Goal: Task Accomplishment & Management: Use online tool/utility

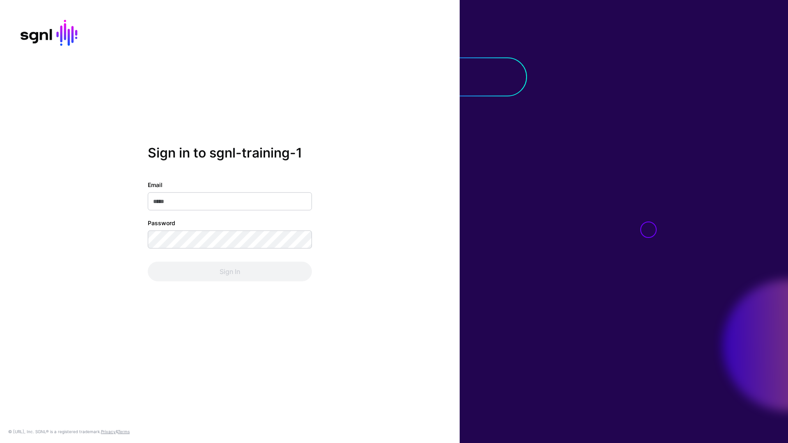
click at [661, 68] on div at bounding box center [624, 221] width 328 height 443
click at [178, 199] on input "Email" at bounding box center [230, 201] width 164 height 18
paste input "**********"
type input "**********"
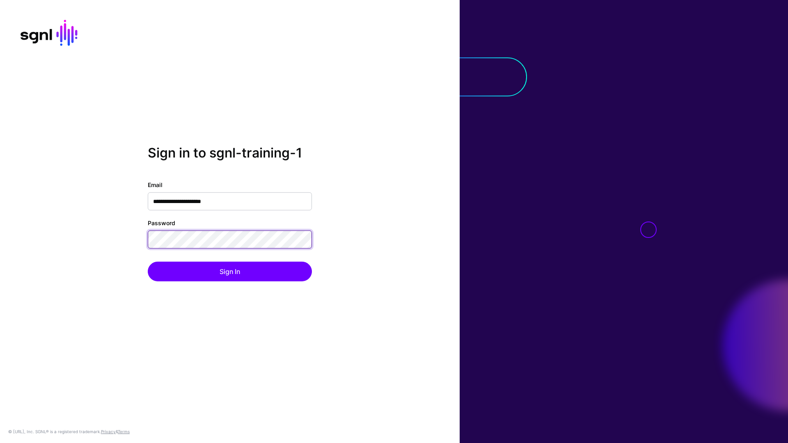
click at [148, 262] on button "Sign In" at bounding box center [230, 272] width 164 height 20
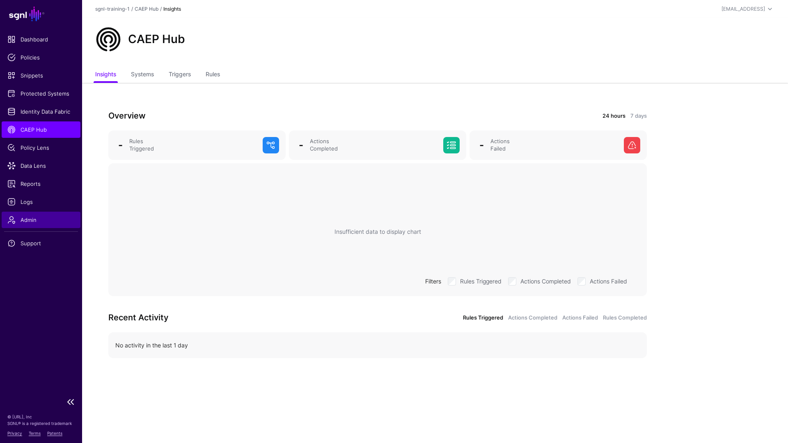
click at [34, 221] on span "Admin" at bounding box center [40, 220] width 67 height 8
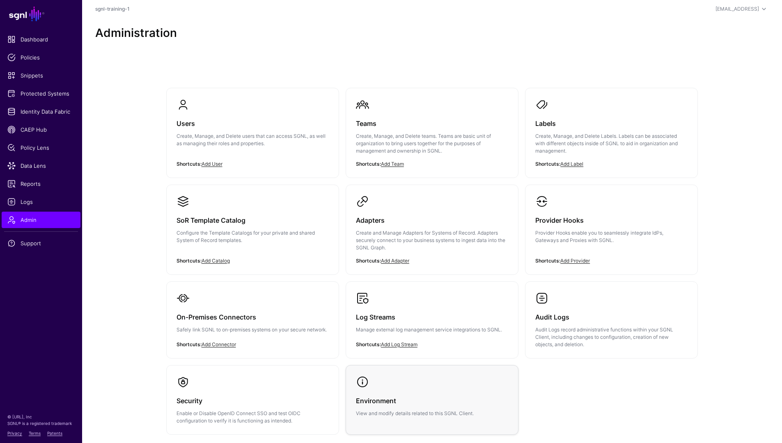
click at [423, 403] on h3 "Environment" at bounding box center [432, 400] width 152 height 11
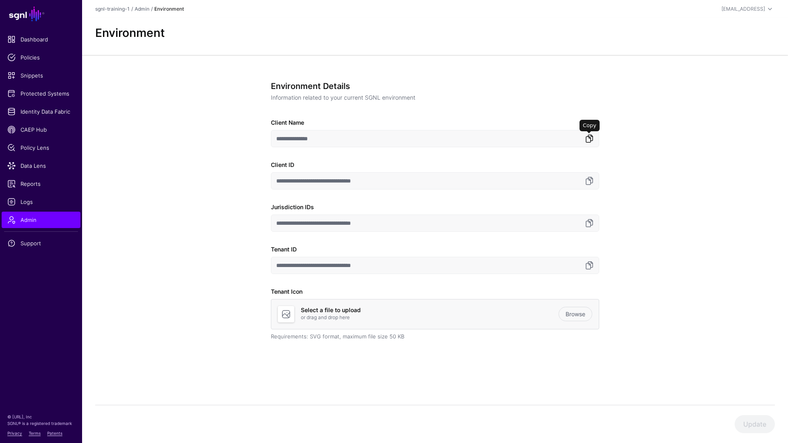
click at [586, 140] on link at bounding box center [589, 139] width 10 height 10
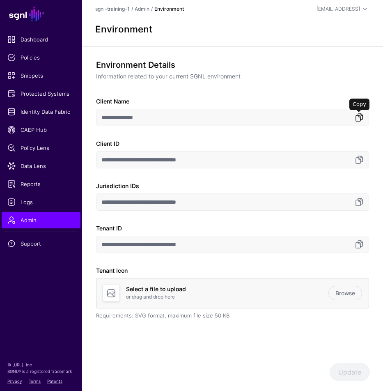
click at [359, 121] on link at bounding box center [359, 117] width 10 height 10
click at [359, 205] on link at bounding box center [359, 202] width 10 height 10
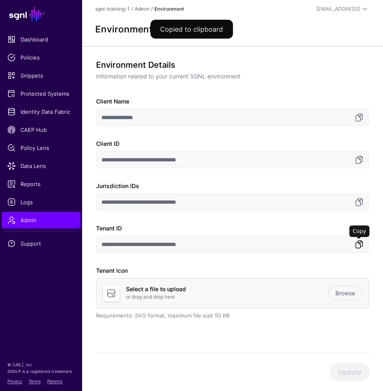
click at [357, 245] on link at bounding box center [359, 244] width 10 height 10
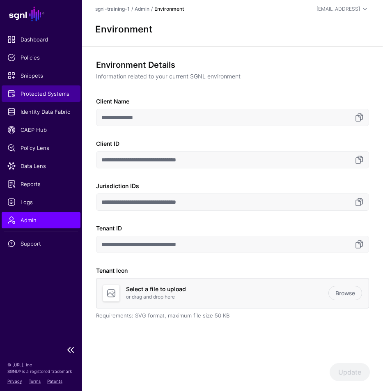
click at [32, 94] on span "Protected Systems" at bounding box center [40, 93] width 67 height 8
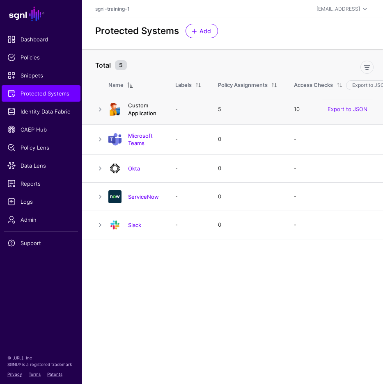
click at [133, 112] on link "Custom Application" at bounding box center [142, 109] width 28 height 14
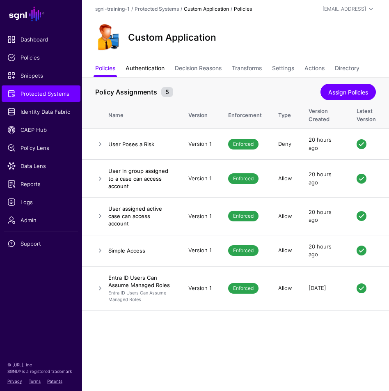
click at [140, 66] on link "Authentication" at bounding box center [145, 69] width 39 height 16
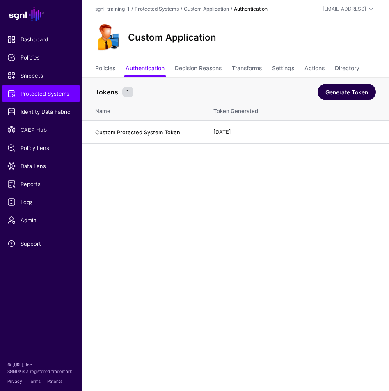
click at [343, 98] on link "Generate Token" at bounding box center [347, 92] width 58 height 16
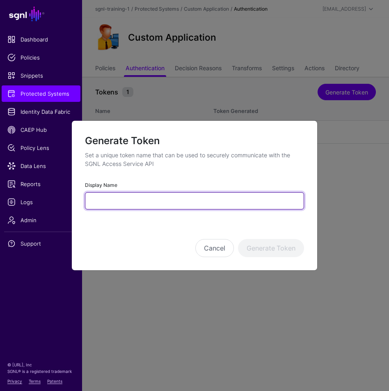
click at [236, 205] on input "Display Name" at bounding box center [194, 200] width 219 height 17
type input "********"
click at [238, 239] on button "Generate Token" at bounding box center [271, 248] width 66 height 18
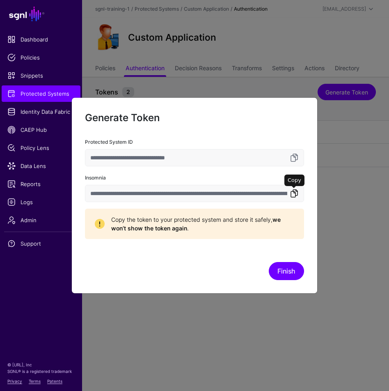
click at [295, 193] on link at bounding box center [294, 193] width 10 height 10
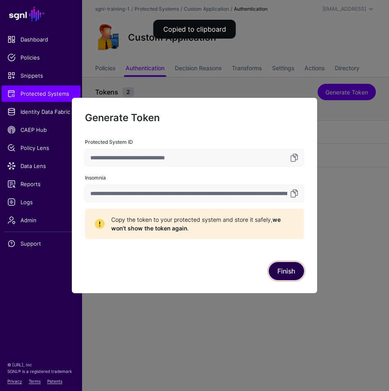
click at [281, 273] on button "Finish" at bounding box center [286, 271] width 35 height 18
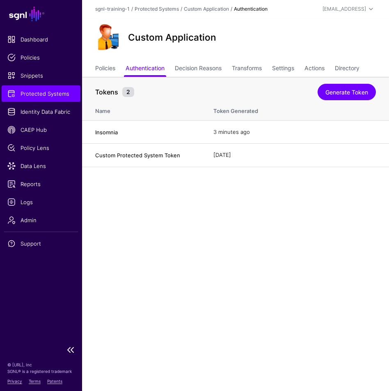
click at [42, 96] on span "Protected Systems" at bounding box center [40, 93] width 67 height 8
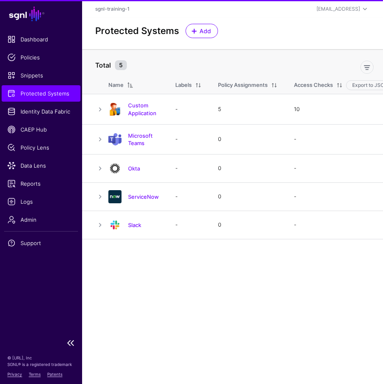
click at [38, 96] on span "Protected Systems" at bounding box center [40, 93] width 67 height 8
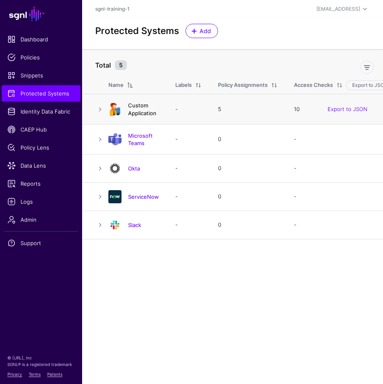
click at [138, 109] on link "Custom Application" at bounding box center [142, 109] width 28 height 14
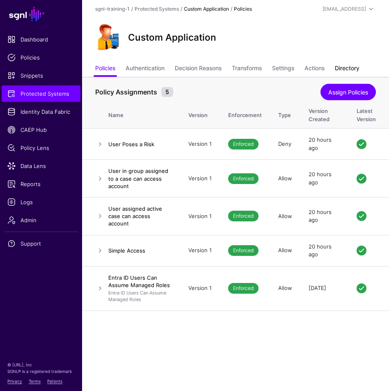
click at [359, 66] on link "Directory" at bounding box center [347, 69] width 25 height 16
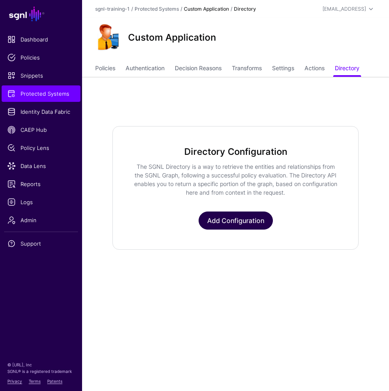
click at [218, 217] on link "Add Configuration" at bounding box center [236, 220] width 74 height 18
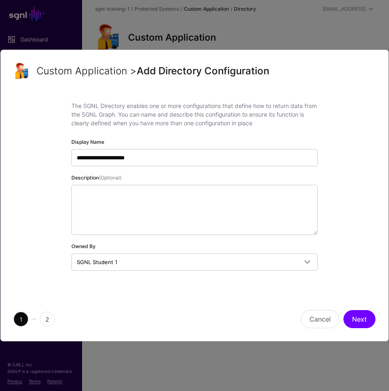
type input "**********"
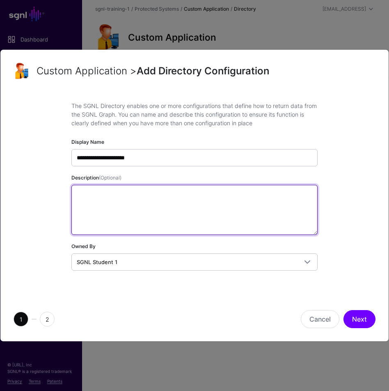
click at [124, 210] on textarea "Description (Optional)" at bounding box center [194, 210] width 246 height 50
paste textarea "**********"
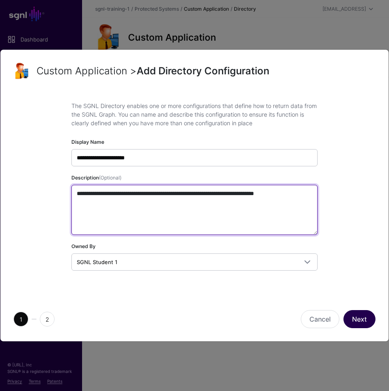
type textarea "**********"
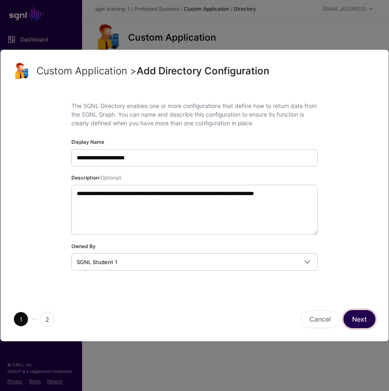
click at [361, 314] on button "Next" at bounding box center [359, 319] width 32 height 18
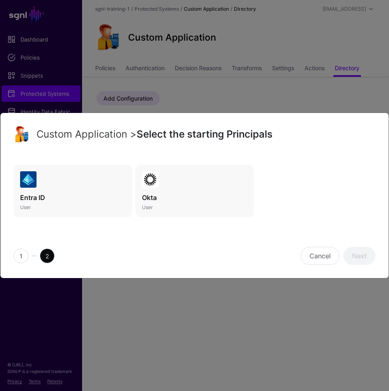
click at [38, 190] on link "Entra ID User" at bounding box center [73, 191] width 119 height 53
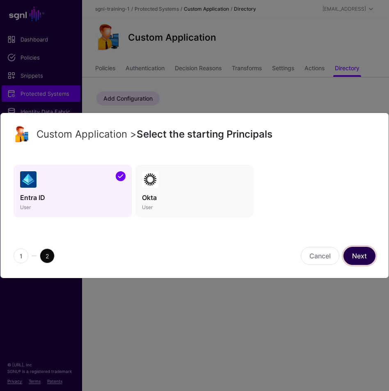
click at [364, 257] on link "Next" at bounding box center [359, 256] width 32 height 18
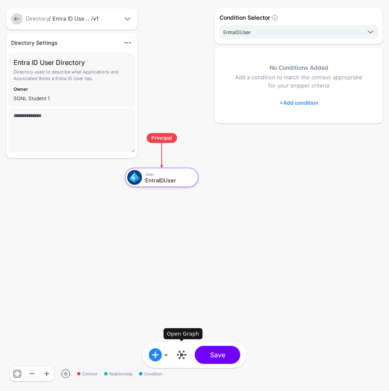
click at [182, 352] on link at bounding box center [181, 354] width 13 height 13
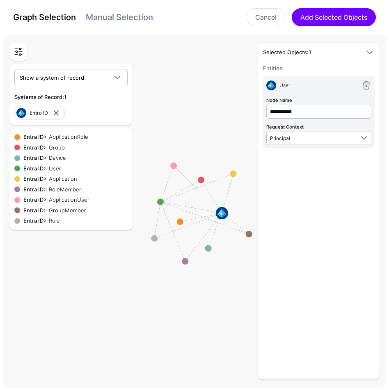
click at [128, 16] on link "Manual Selection" at bounding box center [119, 17] width 67 height 10
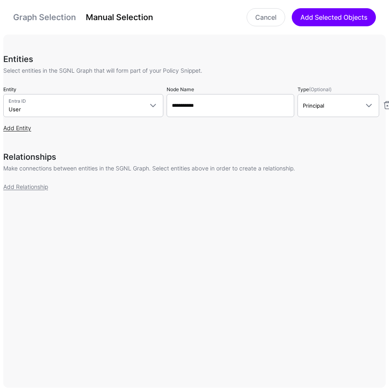
click at [25, 128] on link "Add Entity" at bounding box center [17, 127] width 28 height 7
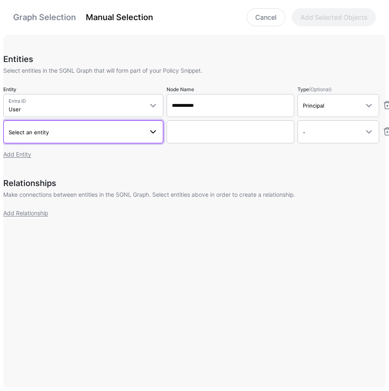
click at [56, 137] on link "Select an entity" at bounding box center [83, 131] width 160 height 23
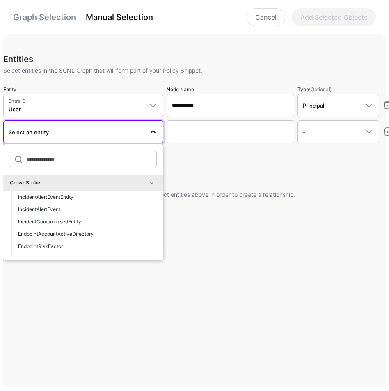
click at [79, 179] on div "CrowdStrike" at bounding box center [78, 182] width 137 height 7
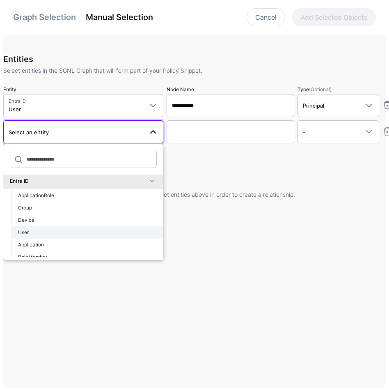
scroll to position [19, 0]
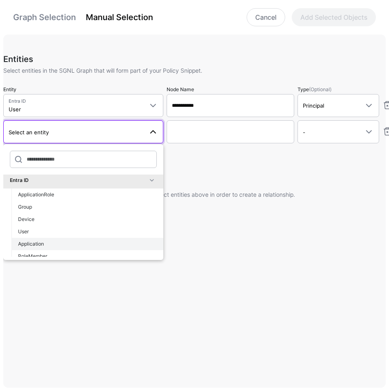
click at [53, 242] on div "Application" at bounding box center [87, 243] width 139 height 7
type input "**********"
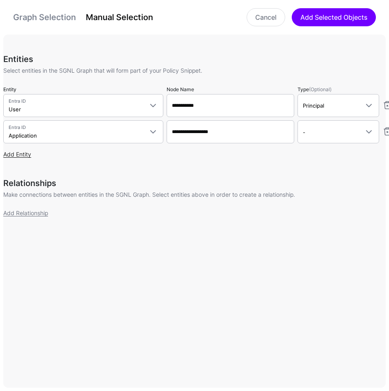
click at [21, 154] on link "Add Entity" at bounding box center [17, 154] width 28 height 7
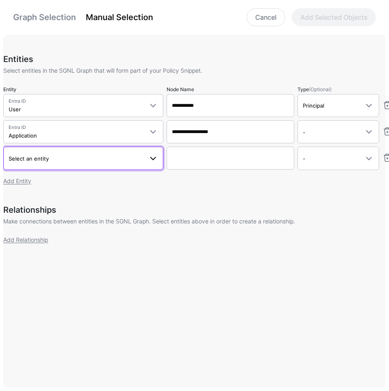
click at [43, 162] on span "Select an entity" at bounding box center [76, 158] width 135 height 9
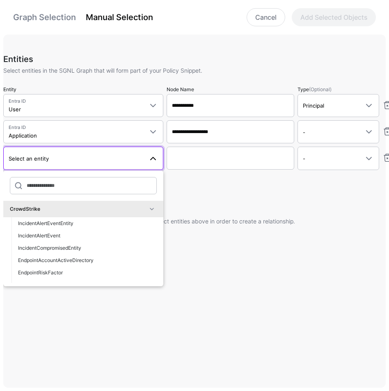
click at [74, 211] on div "CrowdStrike" at bounding box center [78, 208] width 137 height 7
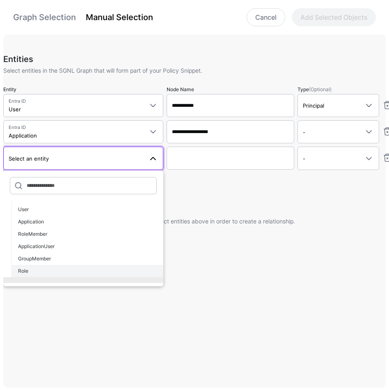
scroll to position [75, 0]
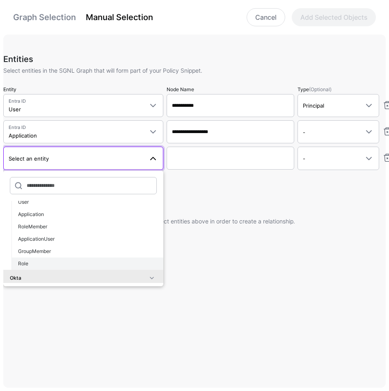
click at [48, 264] on div "Role" at bounding box center [87, 263] width 139 height 7
type input "**********"
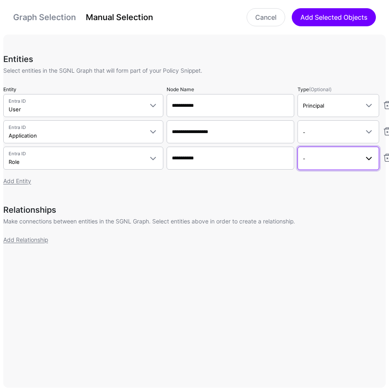
click at [327, 160] on span "-" at bounding box center [331, 158] width 56 height 9
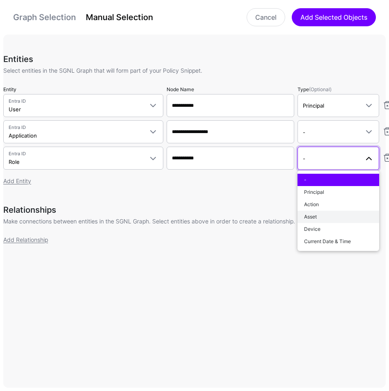
click at [337, 220] on div "Asset" at bounding box center [338, 216] width 69 height 7
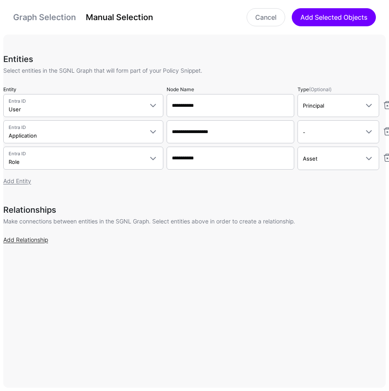
click at [32, 239] on link "Add Relationship" at bounding box center [25, 239] width 45 height 7
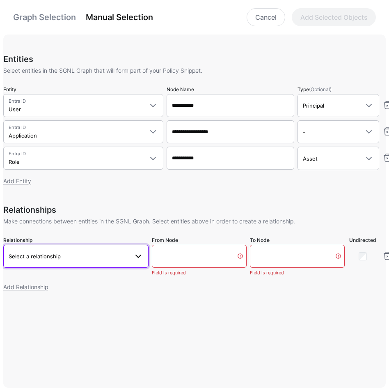
click at [62, 254] on span "Select a relationship" at bounding box center [69, 256] width 120 height 9
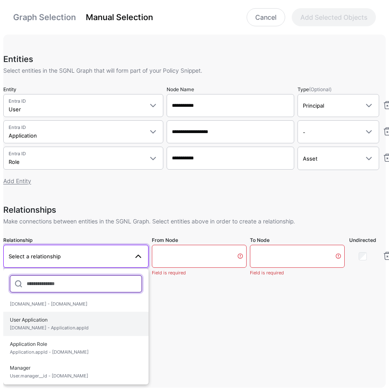
scroll to position [69, 0]
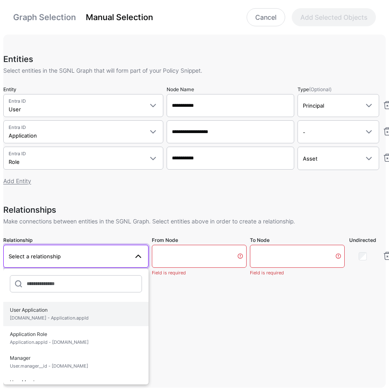
click at [71, 322] on span "User Application User.id - Application.appId" at bounding box center [76, 313] width 132 height 19
type input "**********"
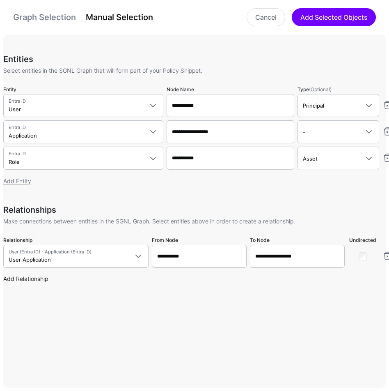
click at [39, 281] on link "Add Relationship" at bounding box center [25, 278] width 45 height 7
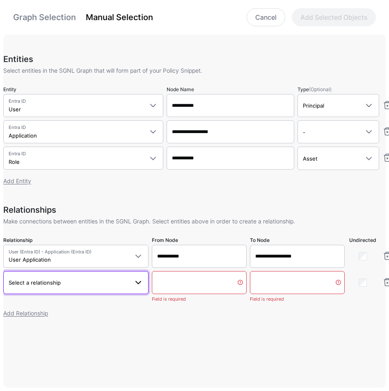
click at [73, 284] on span "Select a relationship" at bounding box center [69, 282] width 120 height 9
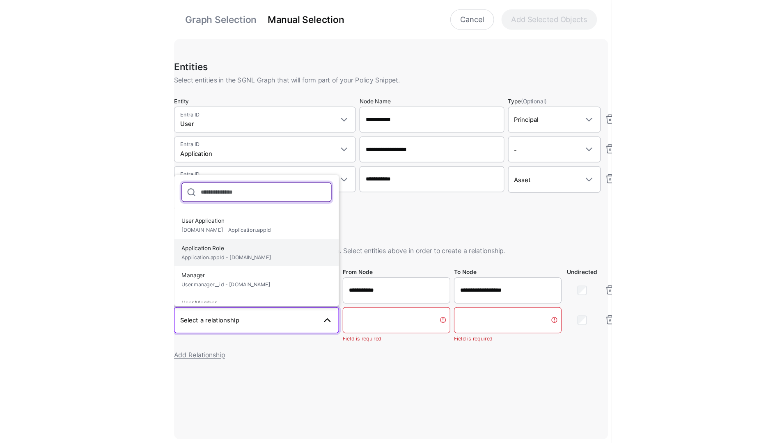
scroll to position [70, 0]
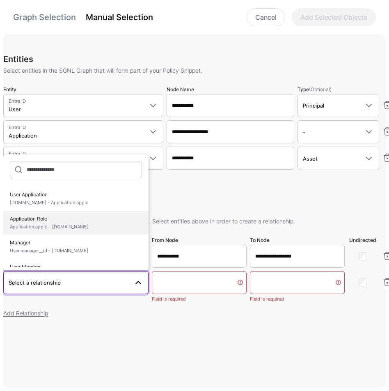
click at [65, 219] on span "Application Role Application.appId - Role.id" at bounding box center [76, 222] width 132 height 19
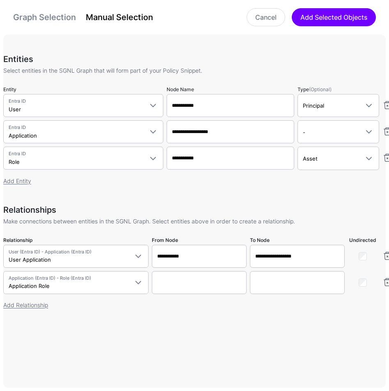
type input "**********"
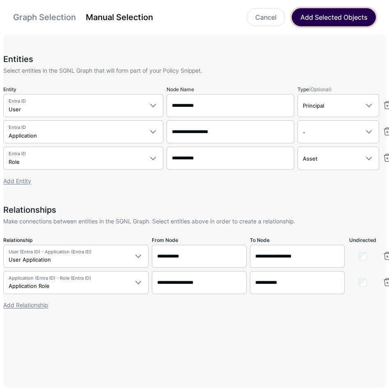
click at [330, 21] on button "Add Selected Objects" at bounding box center [334, 17] width 84 height 18
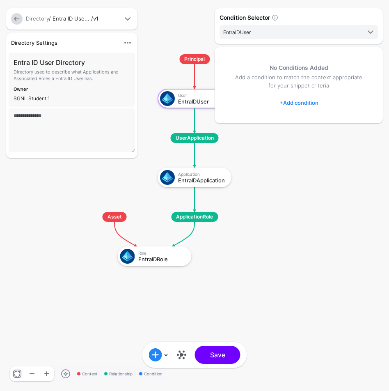
click at [209, 178] on div "Condition Selector EntraIDUser EntraIDUser EntraIDApplication EntraIDRole No Co…" at bounding box center [298, 195] width 181 height 391
click at [205, 180] on div "EntraIDApplication" at bounding box center [202, 180] width 48 height 6
click div "EntraIDApplication"
click at [300, 104] on link "+ Add condition" at bounding box center [298, 102] width 39 height 13
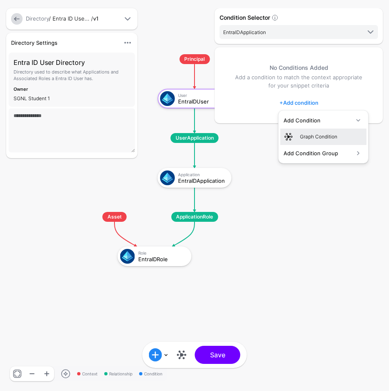
click at [322, 134] on div "Graph Condition" at bounding box center [331, 136] width 63 height 7
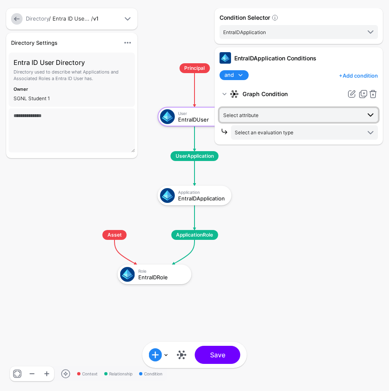
click at [336, 116] on span "Select attribute" at bounding box center [291, 114] width 137 height 9
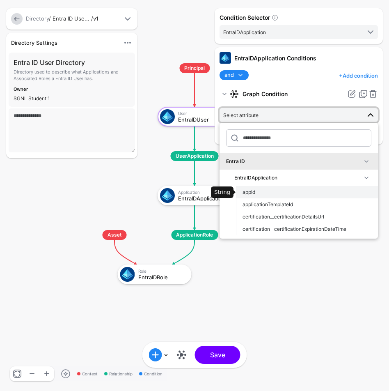
click at [266, 190] on div "appId" at bounding box center [306, 191] width 129 height 7
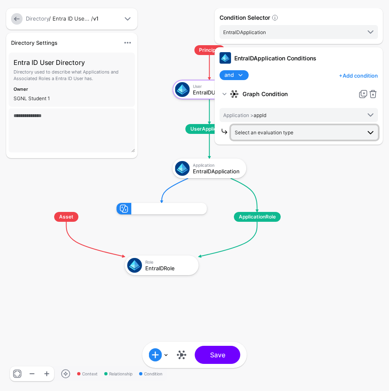
click at [345, 129] on span "Select an evaluation type" at bounding box center [298, 132] width 126 height 9
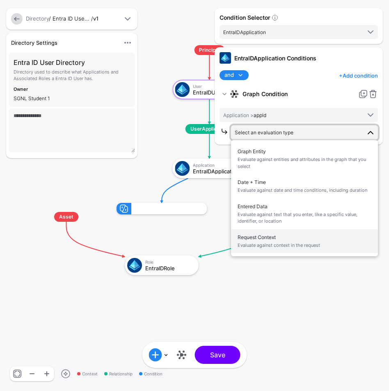
click at [293, 232] on span "Request Context Evaluate against context in the request" at bounding box center [305, 240] width 134 height 19
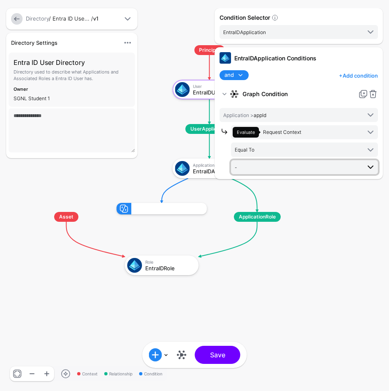
click at [285, 172] on link "-" at bounding box center [304, 167] width 147 height 14
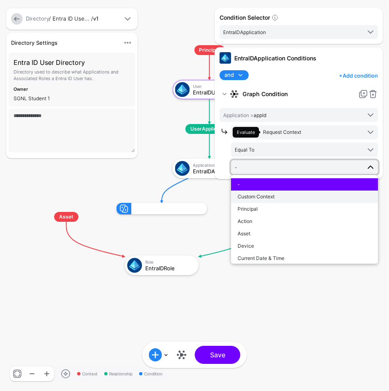
click at [282, 197] on div "Custom Context" at bounding box center [305, 196] width 134 height 7
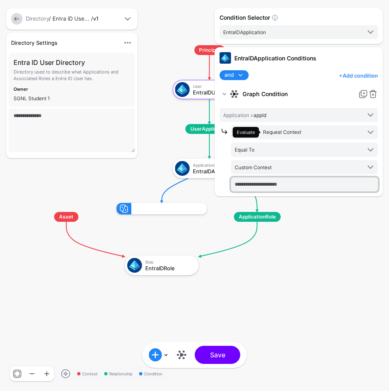
click at [277, 189] on input "text" at bounding box center [304, 184] width 147 height 14
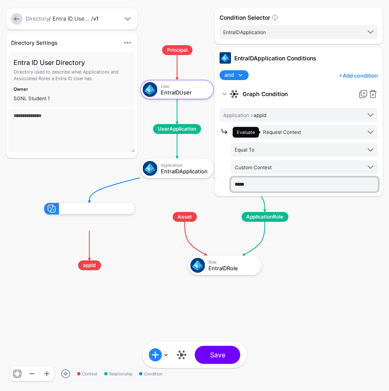
type input "*****"
click at [218, 355] on div "Condition Selector EntraIDApplication EntraIDUser EntraIDApplication EntraIDRol…" at bounding box center [299, 195] width 172 height 374
click at [222, 356] on div "Condition Selector EntraIDApplication EntraIDUser EntraIDApplication EntraIDRol…" at bounding box center [299, 195] width 172 height 374
click at [225, 358] on div "Condition Selector EntraIDApplication EntraIDUser EntraIDApplication EntraIDRol…" at bounding box center [299, 195] width 172 height 374
click at [312, 281] on div "Condition Selector EntraIDApplication EntraIDUser EntraIDApplication EntraIDRol…" at bounding box center [299, 195] width 172 height 374
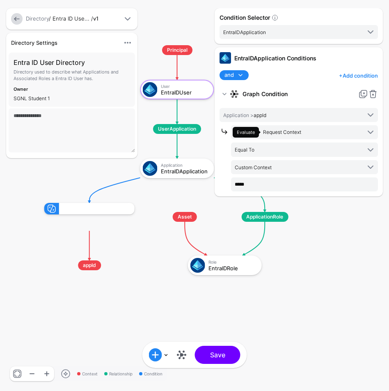
click at [224, 355] on div "Condition Selector EntraIDApplication EntraIDUser EntraIDApplication EntraIDRol…" at bounding box center [299, 195] width 172 height 374
click at [220, 351] on div "Condition Selector EntraIDApplication EntraIDUser EntraIDApplication EntraIDRol…" at bounding box center [299, 195] width 172 height 374
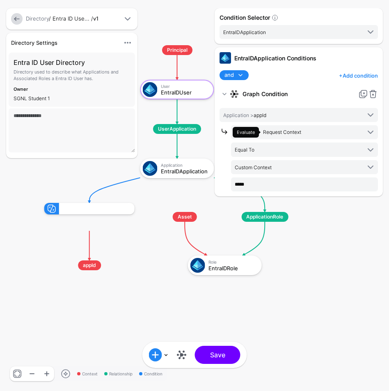
click at [222, 355] on div "Condition Selector EntraIDApplication EntraIDUser EntraIDApplication EntraIDRol…" at bounding box center [299, 195] width 172 height 374
click at [222, 356] on div "Condition Selector EntraIDApplication EntraIDUser EntraIDApplication EntraIDRol…" at bounding box center [299, 195] width 172 height 374
click at [213, 362] on div "Condition Selector EntraIDApplication EntraIDUser EntraIDApplication EntraIDRol…" at bounding box center [299, 195] width 172 height 374
click at [181, 356] on link at bounding box center [181, 354] width 13 height 13
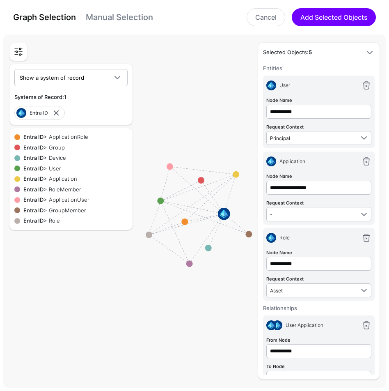
click at [118, 14] on link "Manual Selection" at bounding box center [119, 17] width 67 height 10
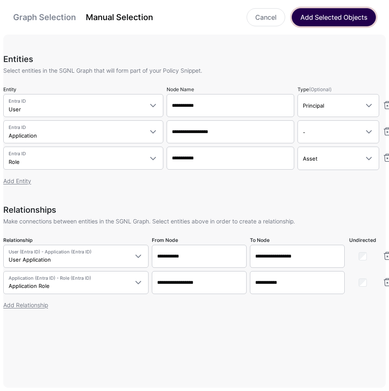
click at [334, 17] on button "Add Selected Objects" at bounding box center [334, 17] width 84 height 18
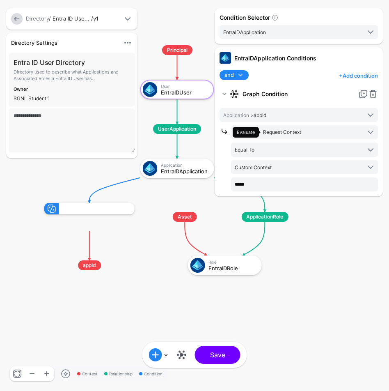
click at [217, 351] on div "Condition Selector EntraIDApplication EntraIDUser EntraIDApplication EntraIDRol…" at bounding box center [299, 195] width 172 height 374
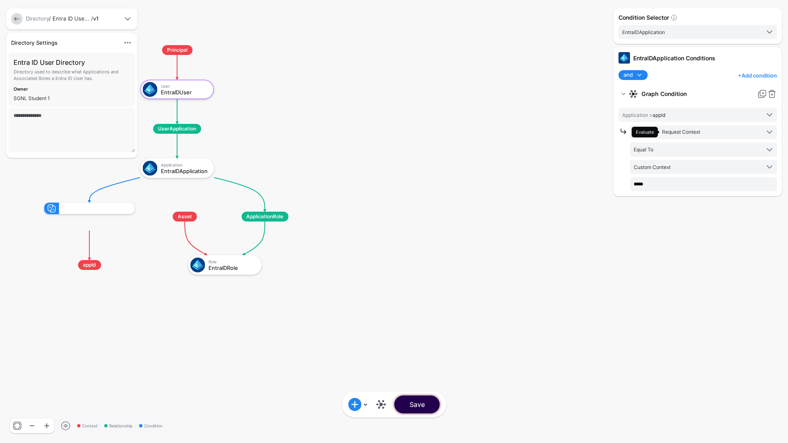
click at [423, 405] on button "Save" at bounding box center [417, 405] width 46 height 18
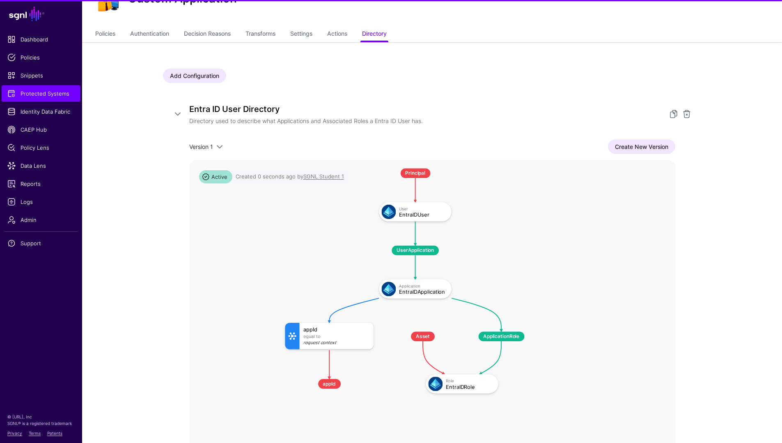
click at [423, 405] on rect at bounding box center [276, 160] width 47608 height 30399
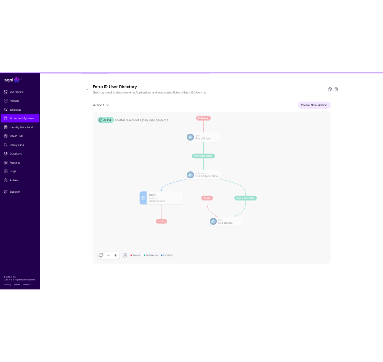
scroll to position [121, 0]
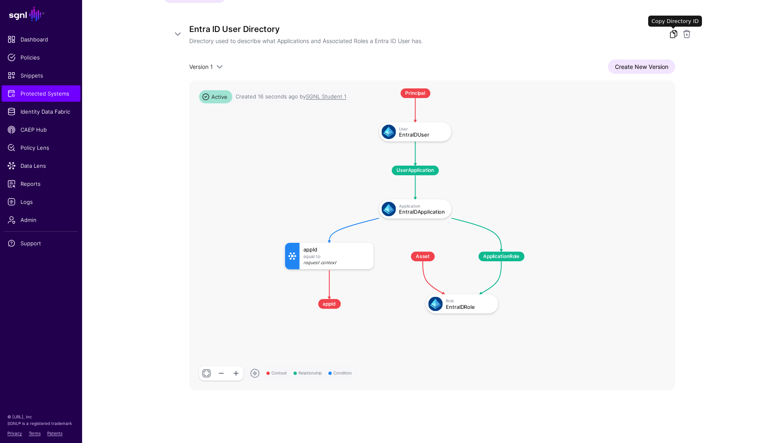
click at [671, 34] on link at bounding box center [673, 34] width 10 height 10
